Goal: Task Accomplishment & Management: Complete application form

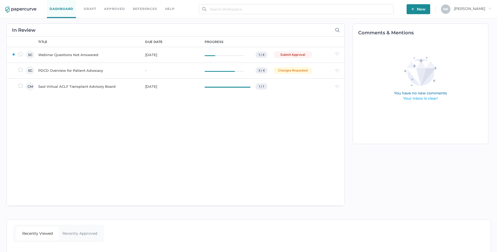
click at [93, 53] on div "Webinar Questions Not Answered" at bounding box center [88, 55] width 101 height 6
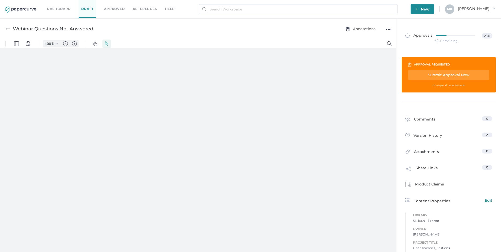
type input "125"
click at [439, 75] on div "Submit Approval Now" at bounding box center [448, 75] width 81 height 10
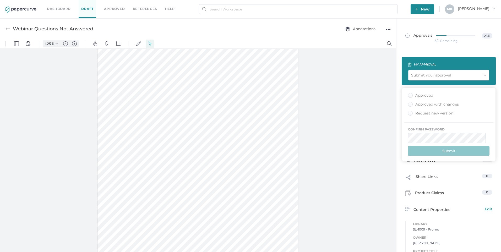
click at [422, 95] on div "Approved" at bounding box center [420, 95] width 25 height 5
click at [409, 94] on input "Approved" at bounding box center [409, 94] width 0 height 0
click at [456, 150] on button "Submit" at bounding box center [448, 151] width 81 height 10
